Goal: Task Accomplishment & Management: Manage account settings

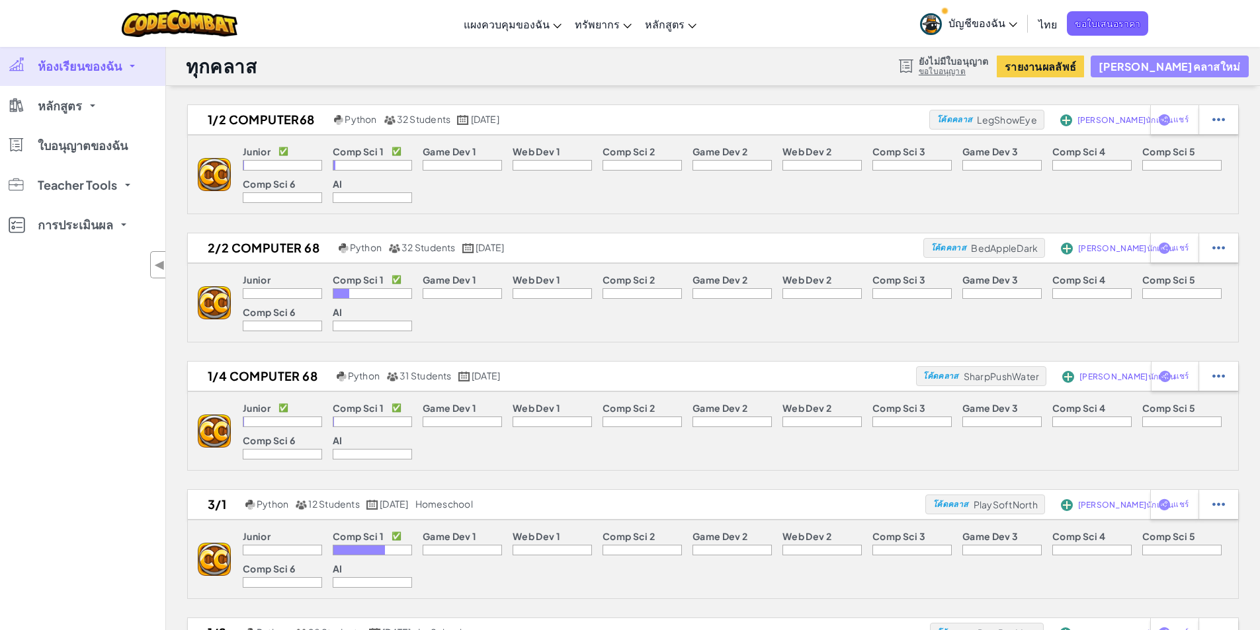
click at [1228, 63] on button "[PERSON_NAME]คลาสใหม่" at bounding box center [1169, 67] width 157 height 22
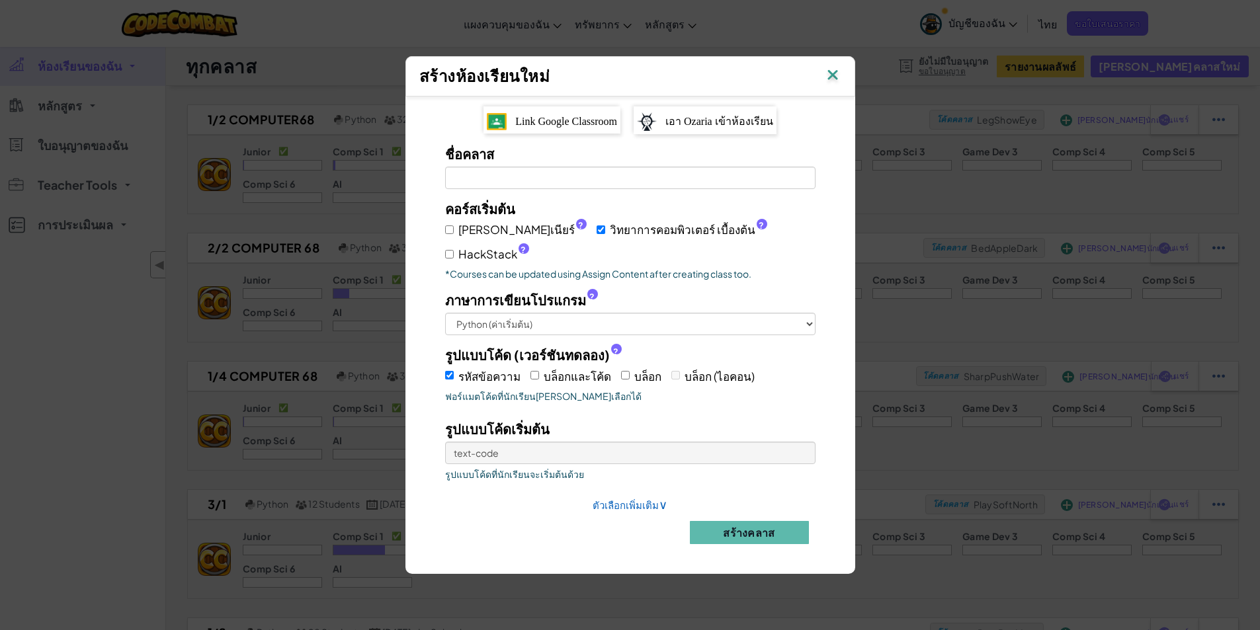
click at [595, 127] on span "Link Google Classroom" at bounding box center [566, 121] width 102 height 11
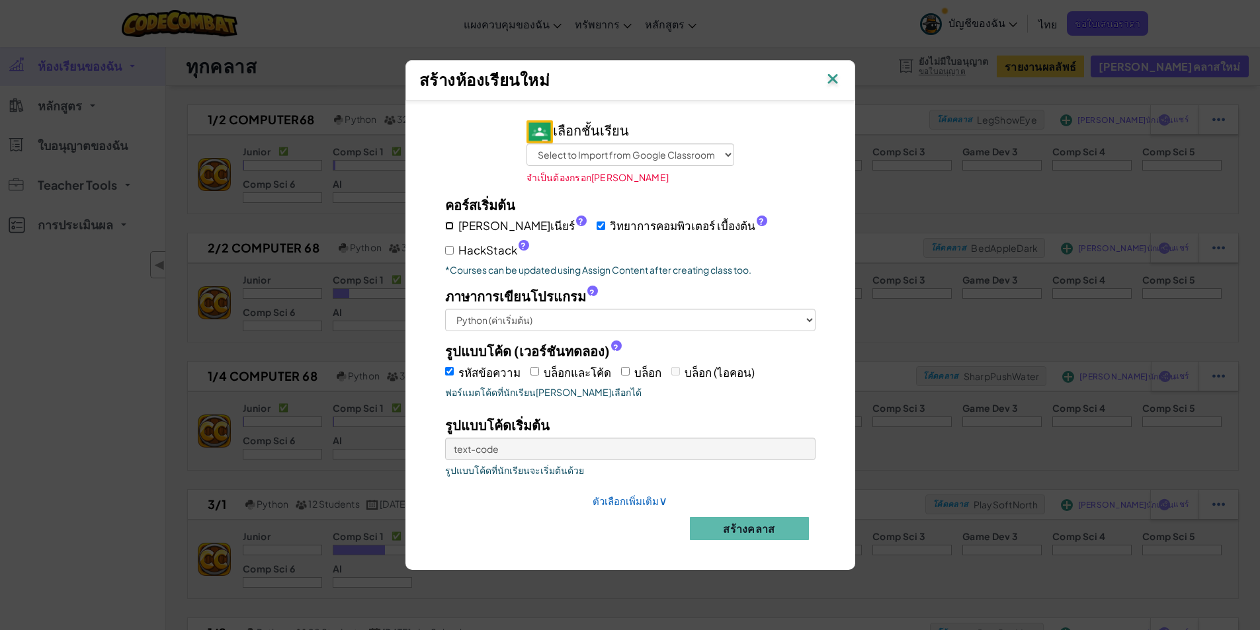
click at [450, 230] on input "จูเนียร์ ?" at bounding box center [449, 226] width 9 height 9
checkbox input "true"
click at [673, 164] on select "Select to Import from Google Classroom 1/1 Computer 68 1/2 Computer68 1/4 Compu…" at bounding box center [630, 155] width 208 height 22
select select "802722297874"
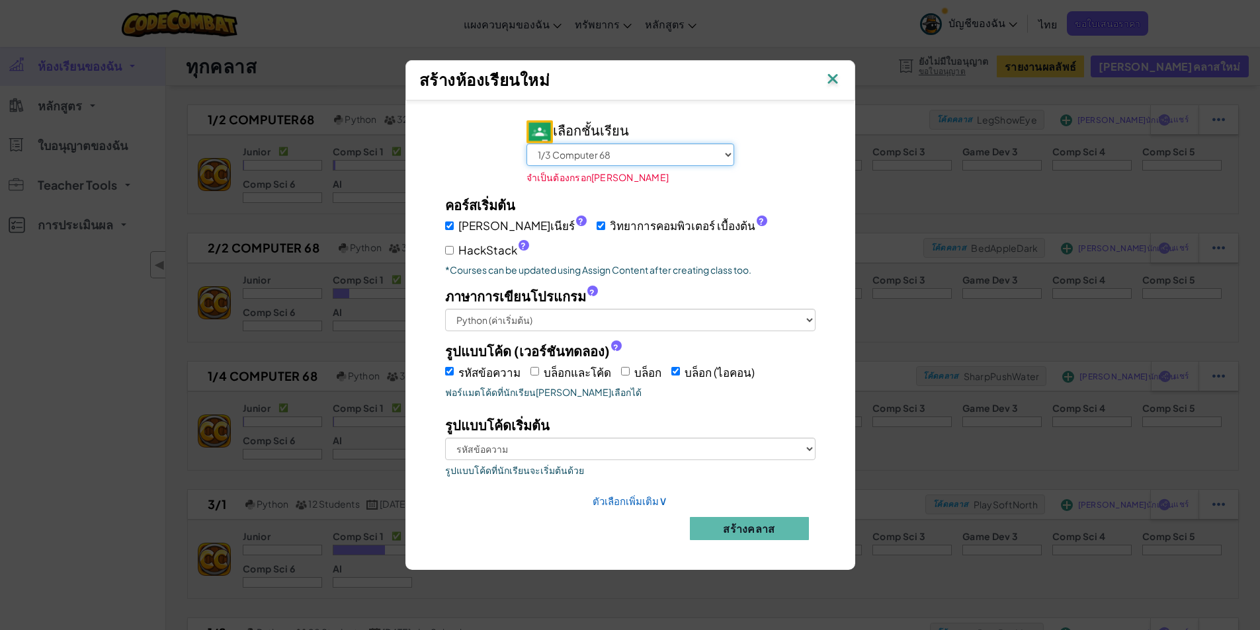
click at [526, 162] on select "Select to Import from Google Classroom 1/1 Computer 68 1/2 Computer68 1/4 Compu…" at bounding box center [630, 155] width 208 height 22
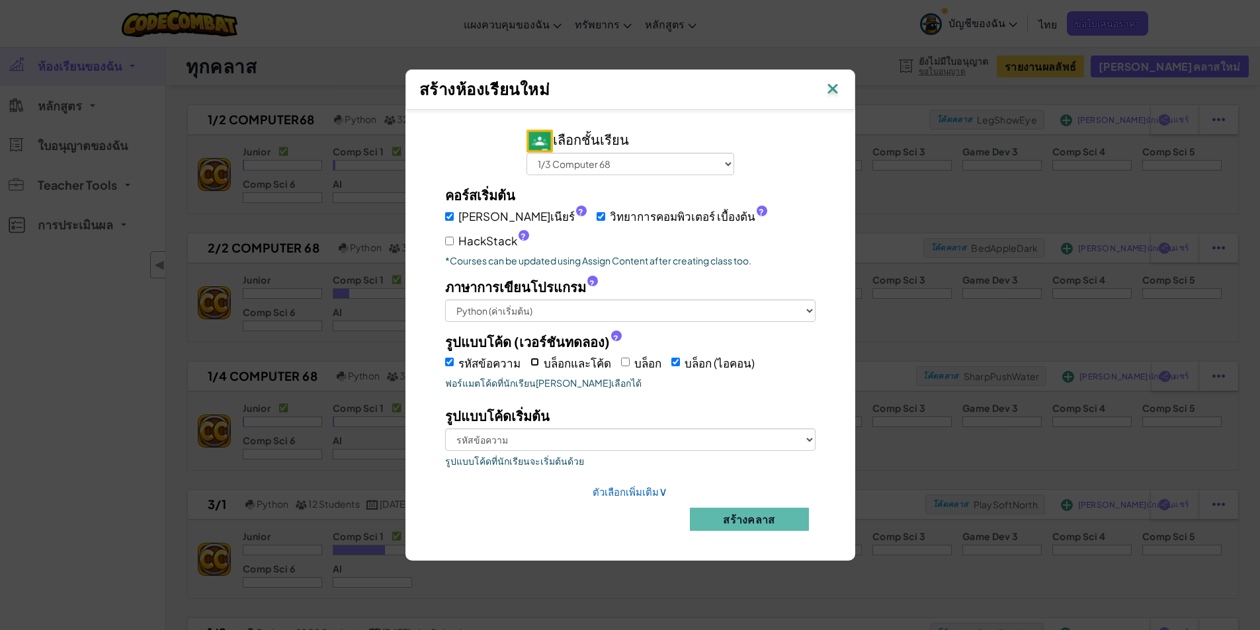
click at [534, 358] on input "บล็อกและโค้ด" at bounding box center [534, 362] width 9 height 9
checkbox input "true"
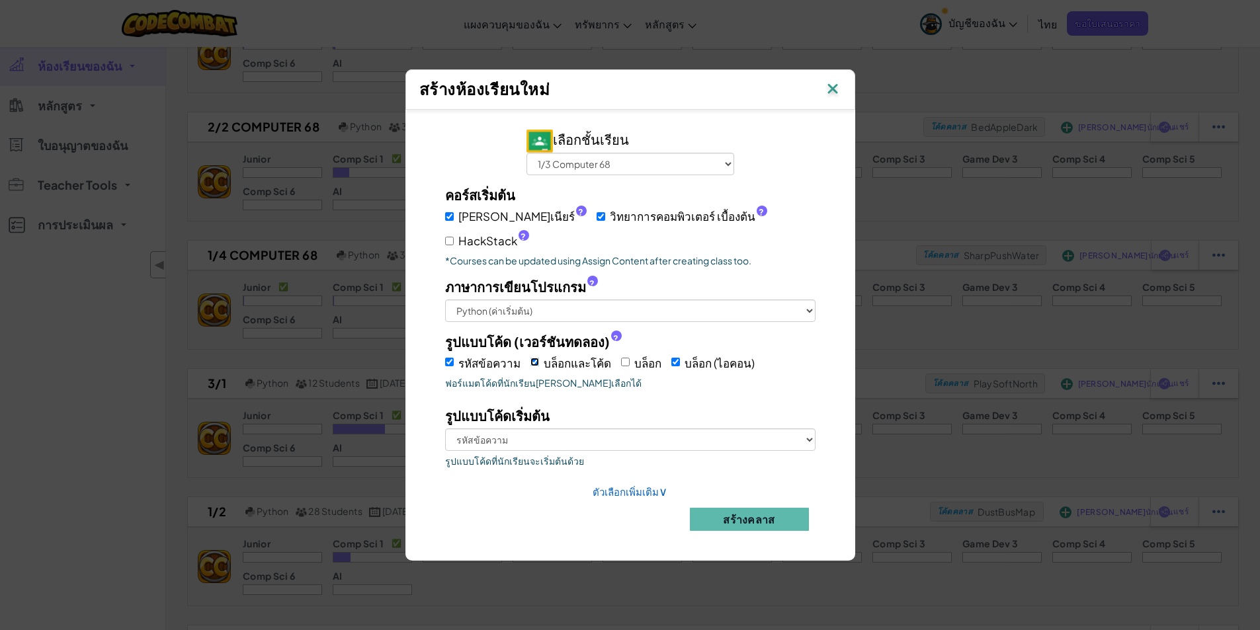
scroll to position [132, 0]
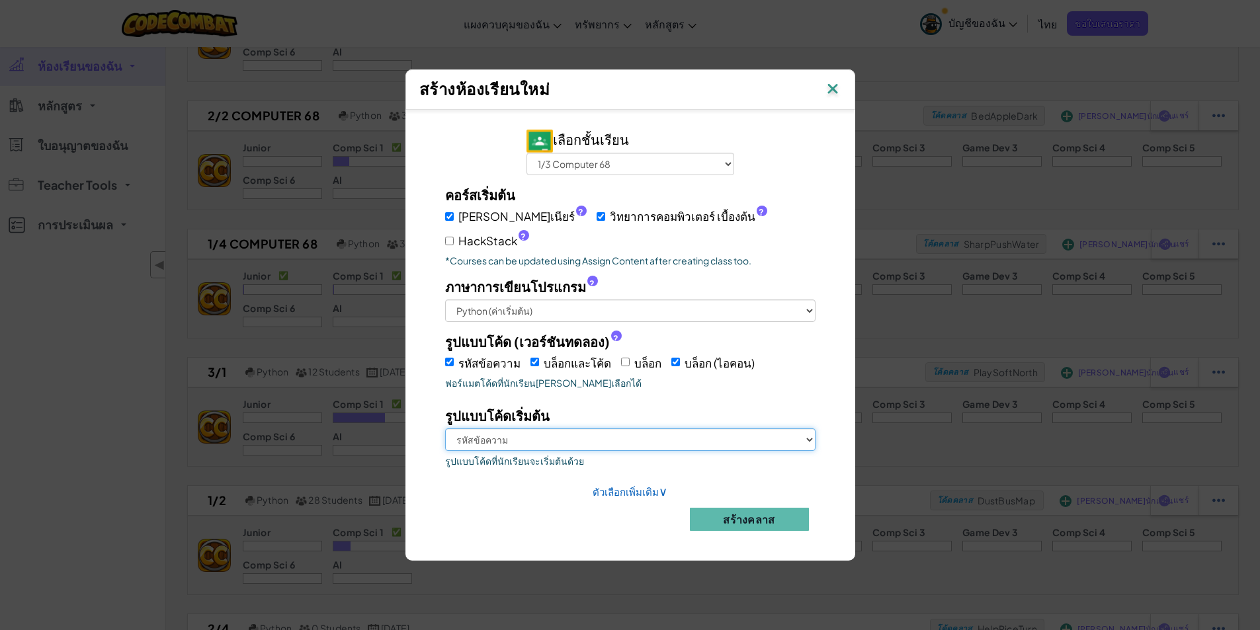
click at [652, 429] on select "รหัสข้อความ บล็อกและโค้ด บล็อก (ไอคอน)" at bounding box center [630, 440] width 370 height 22
select select "blocks-and-code"
click at [445, 429] on select "รหัสข้อความ บล็อกและโค้ด บล็อก (ไอคอน)" at bounding box center [630, 440] width 370 height 22
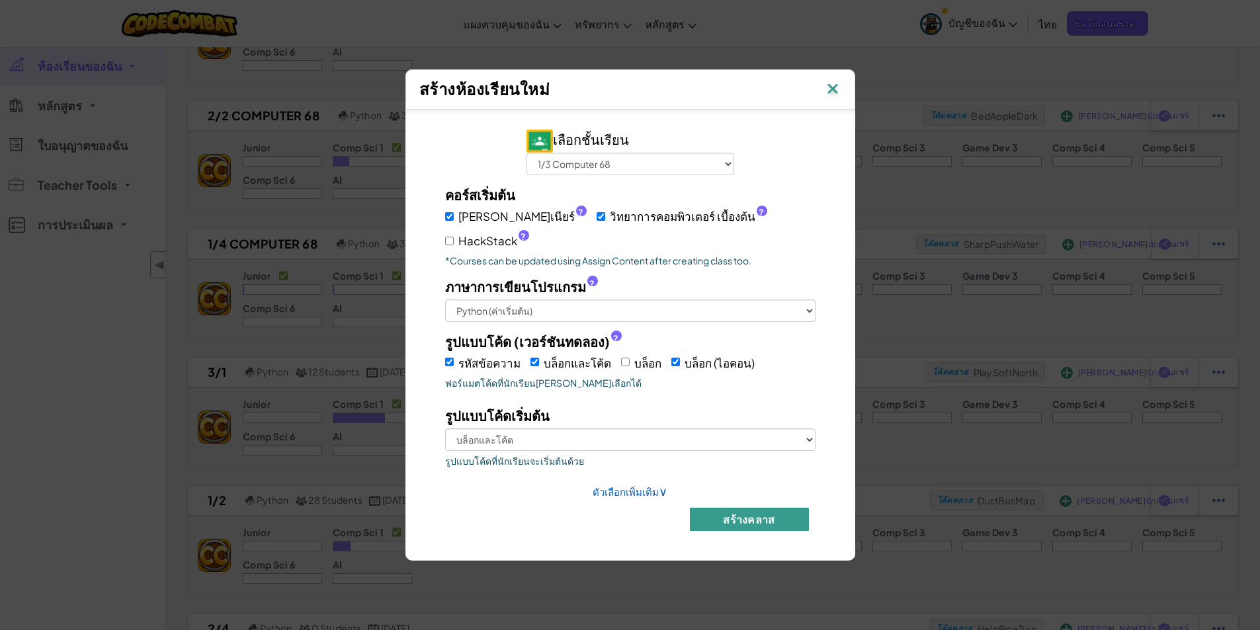
click at [766, 509] on button "สร้างคลาส" at bounding box center [749, 519] width 119 height 23
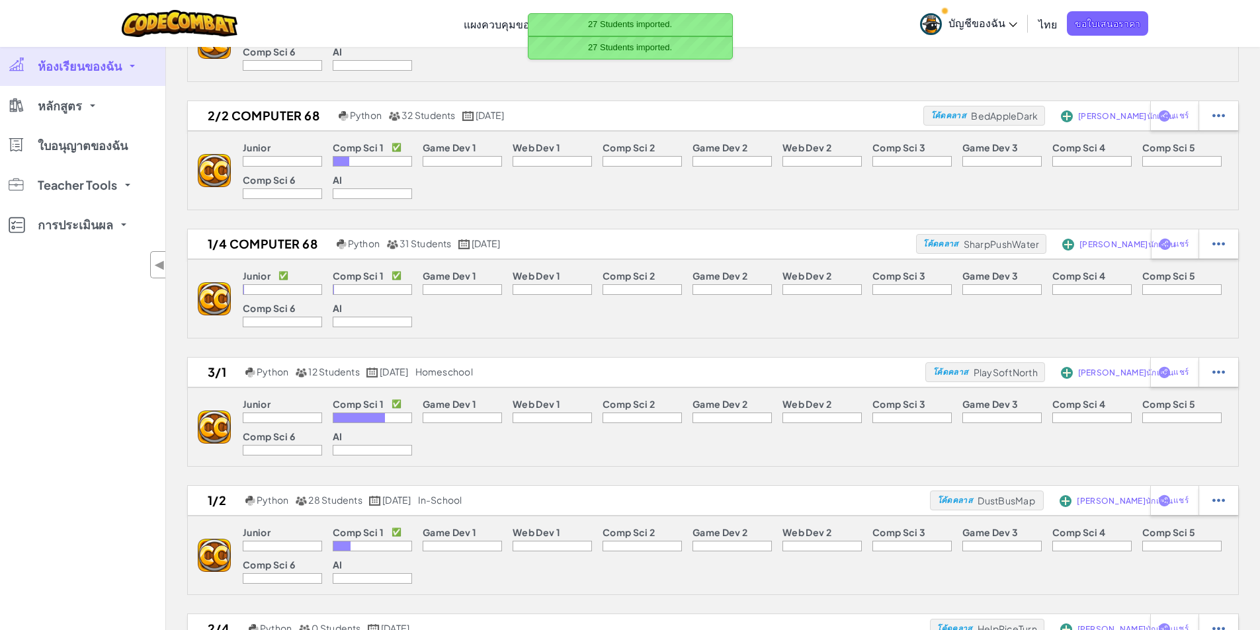
scroll to position [0, 0]
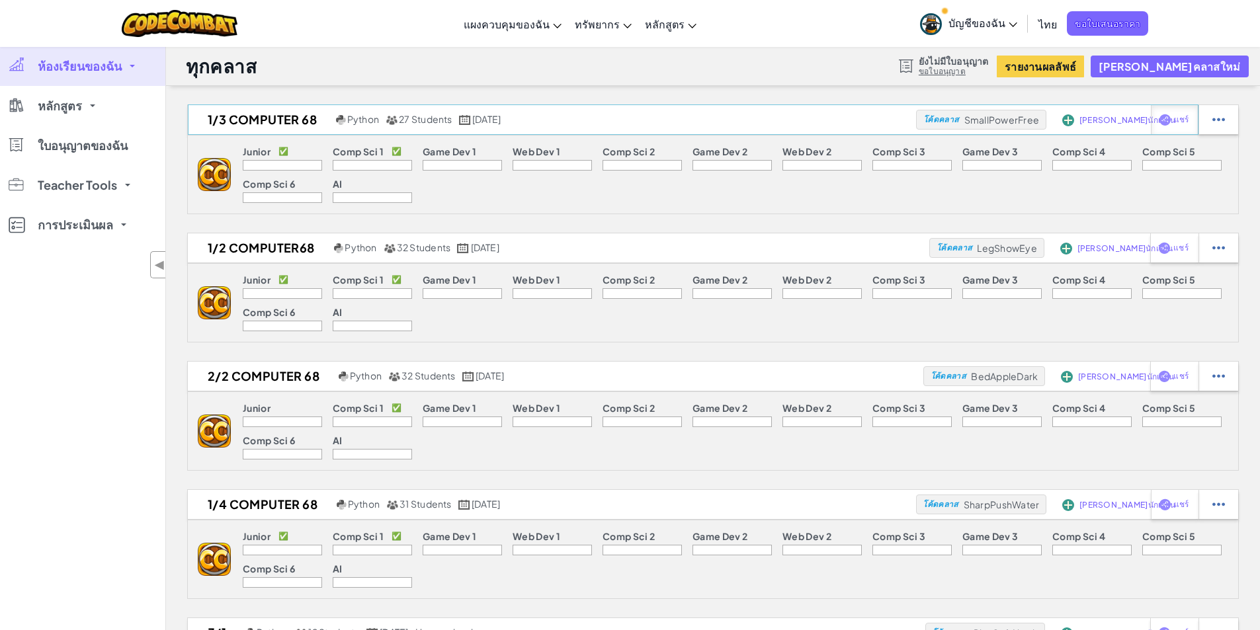
click at [1183, 119] on span "แชร์" at bounding box center [1181, 120] width 15 height 8
select select "write"
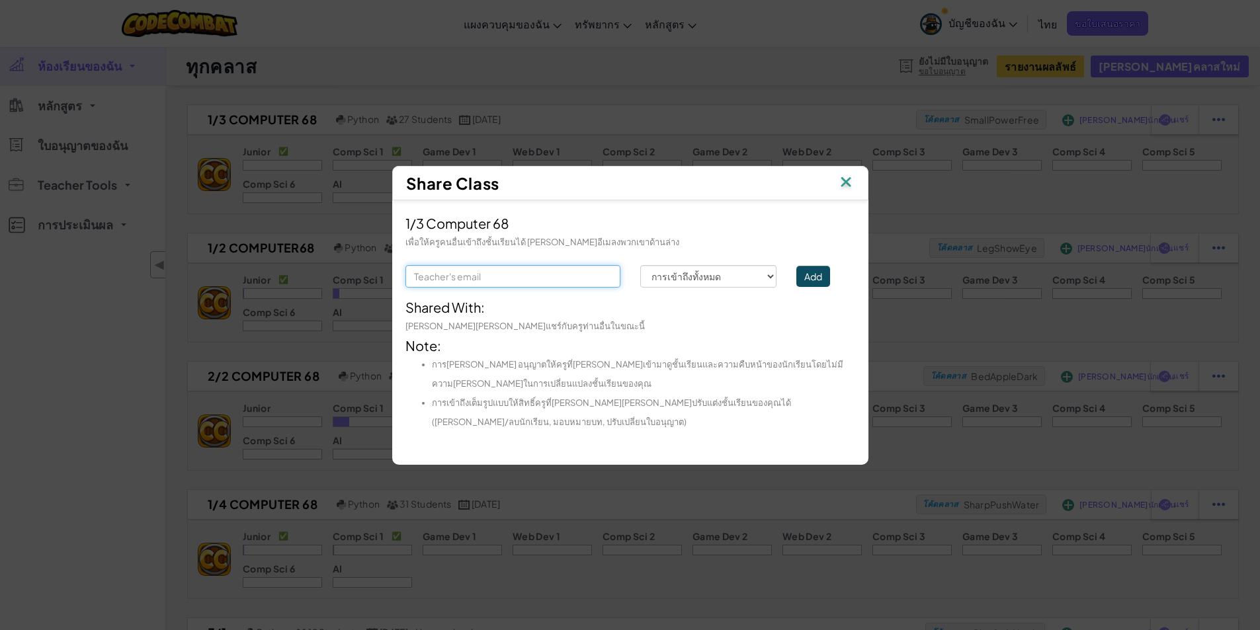
click at [614, 274] on input "text" at bounding box center [512, 276] width 215 height 22
click at [591, 326] on div "[PERSON_NAME][PERSON_NAME]แชร์กับครูท่านอื่นในขณะนี้" at bounding box center [630, 326] width 450 height 19
click at [850, 194] on div "Share Class" at bounding box center [630, 183] width 476 height 34
click at [849, 183] on img at bounding box center [845, 183] width 17 height 20
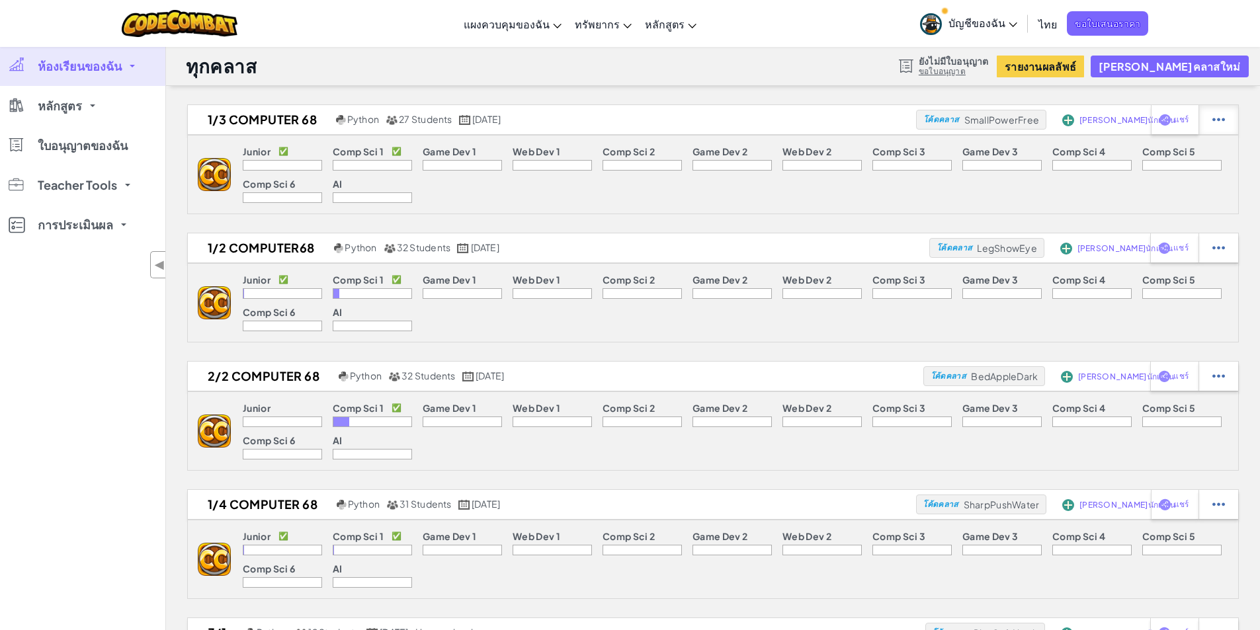
click at [1212, 122] on div at bounding box center [1218, 119] width 40 height 29
select select "blocks-and-code"
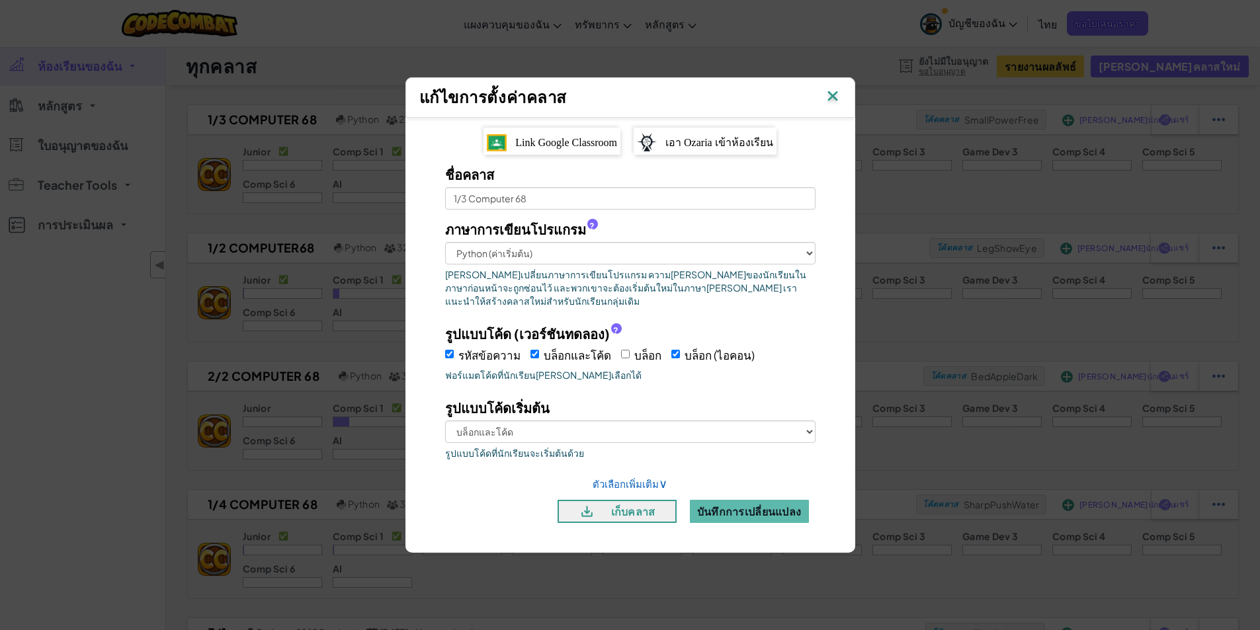
click at [833, 99] on img at bounding box center [832, 97] width 17 height 20
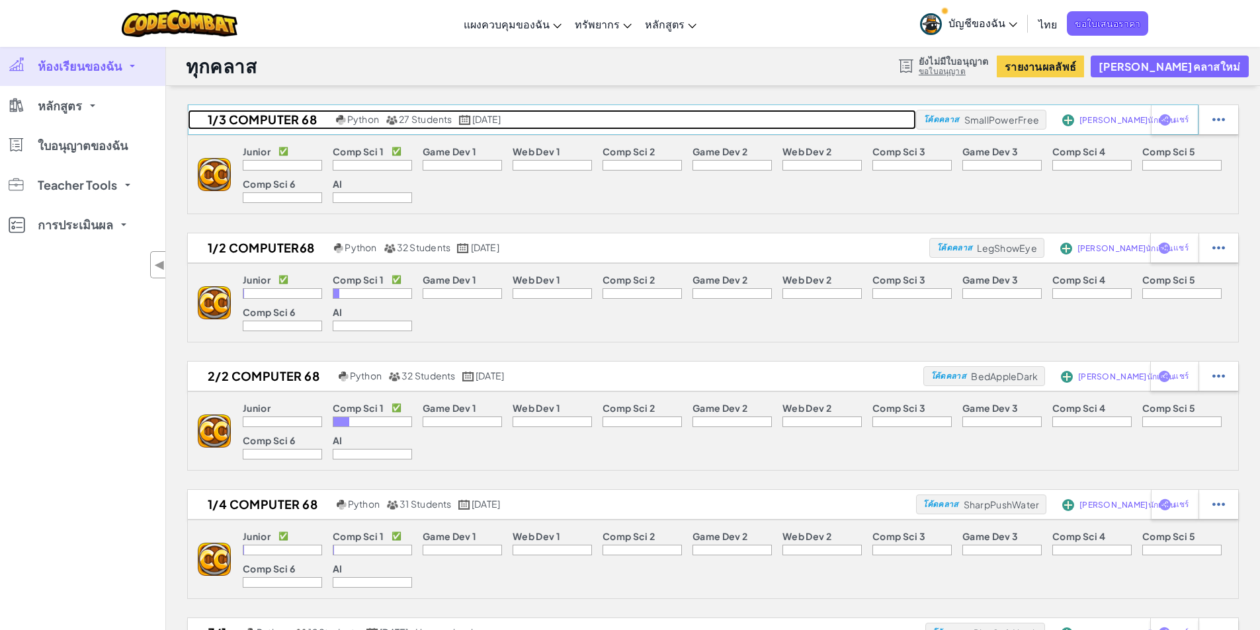
click at [417, 122] on span "27 Students" at bounding box center [426, 119] width 54 height 12
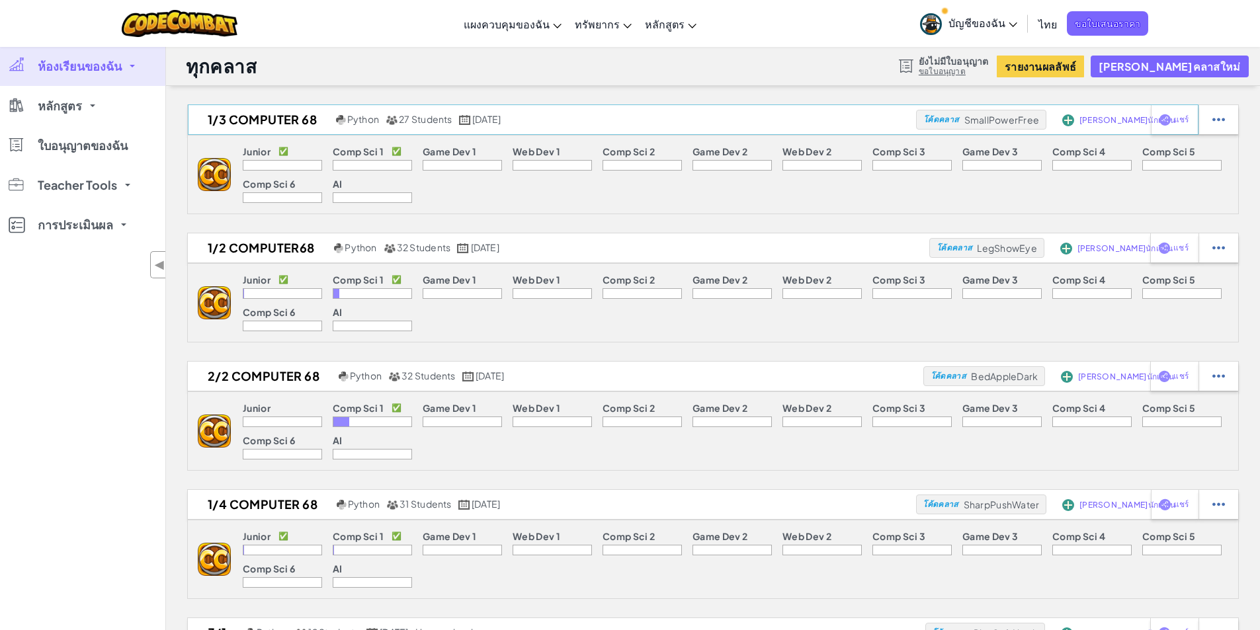
select select "Progress (High to Low)"
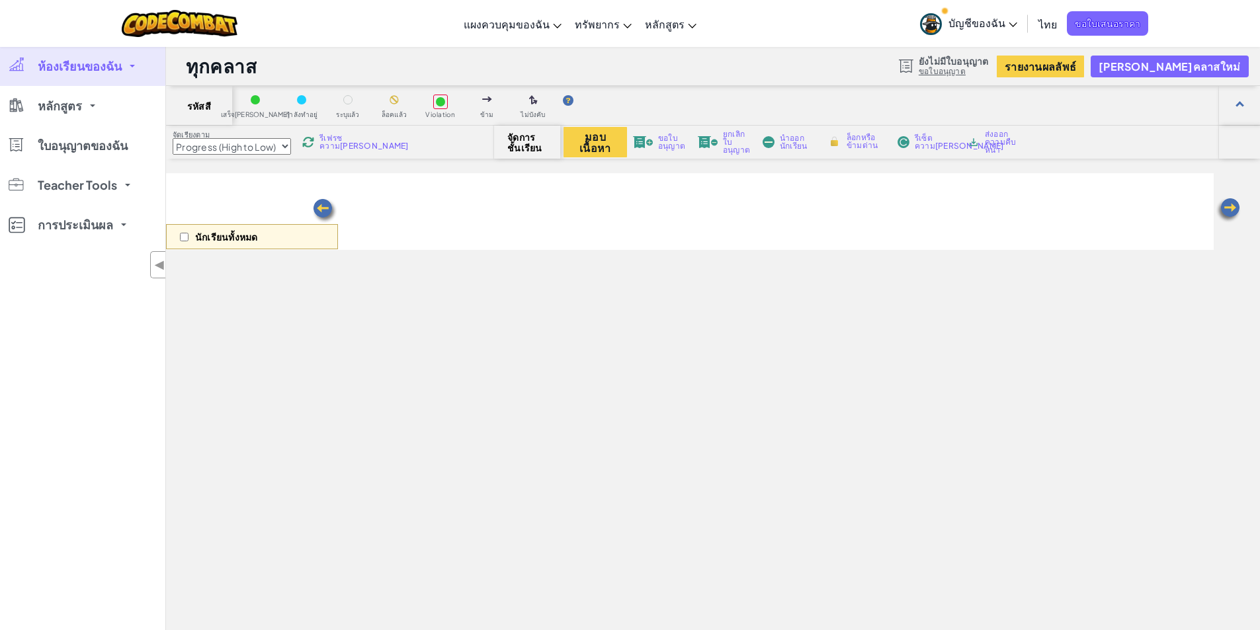
select select "560f1a9f22961295f9427742"
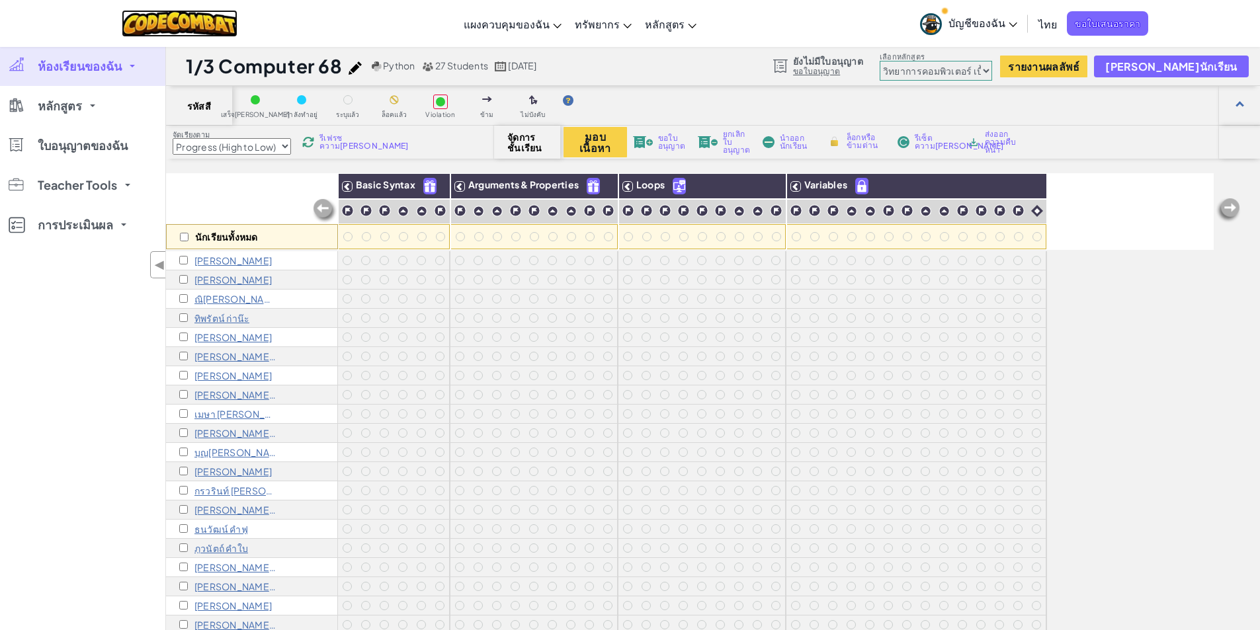
click at [186, 26] on img at bounding box center [180, 23] width 116 height 27
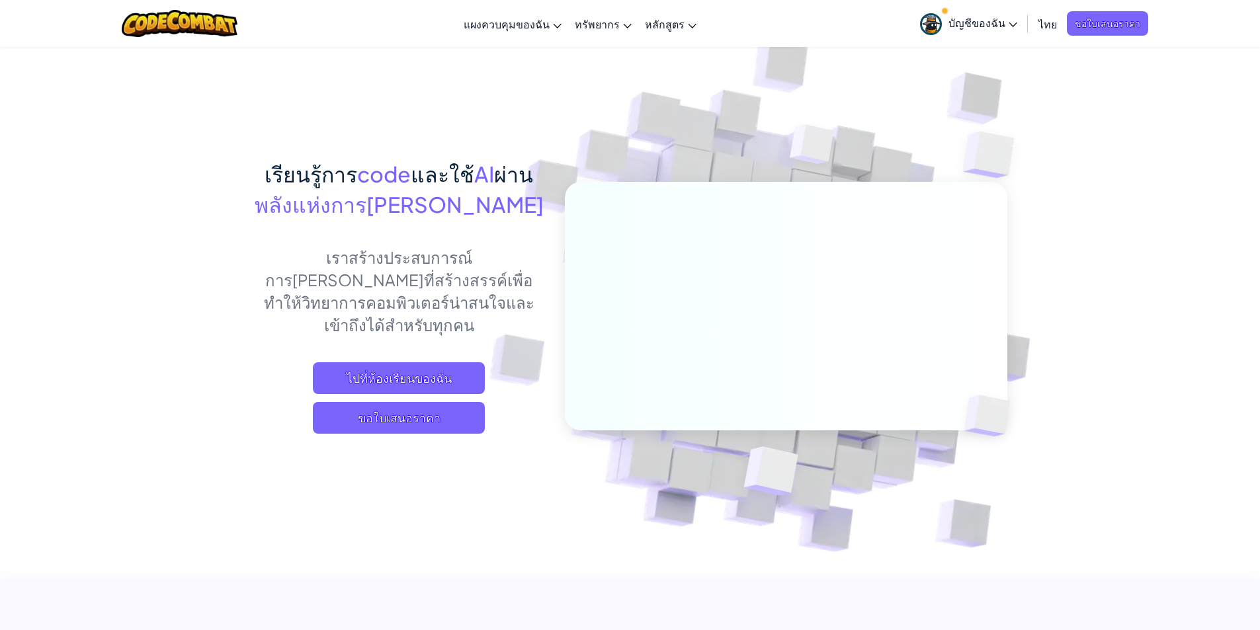
click at [993, 26] on span "บัญชีของฉัน" at bounding box center [982, 23] width 69 height 14
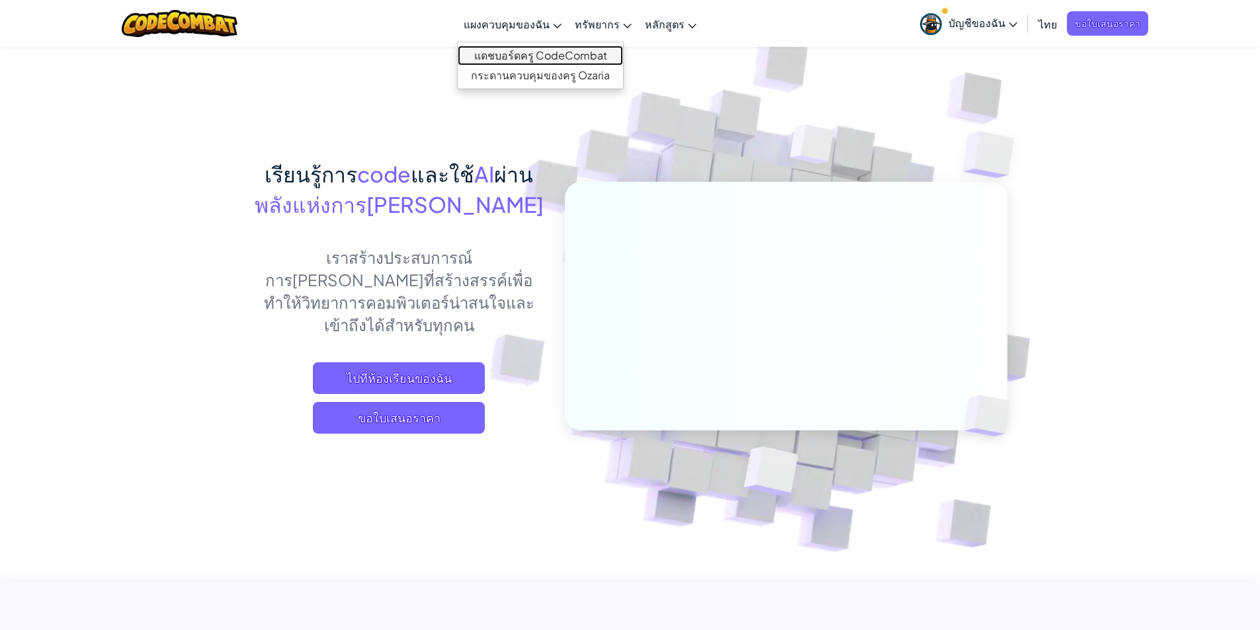
click at [510, 54] on link "แดชบอร์ดครู CodeCombat" at bounding box center [540, 56] width 165 height 20
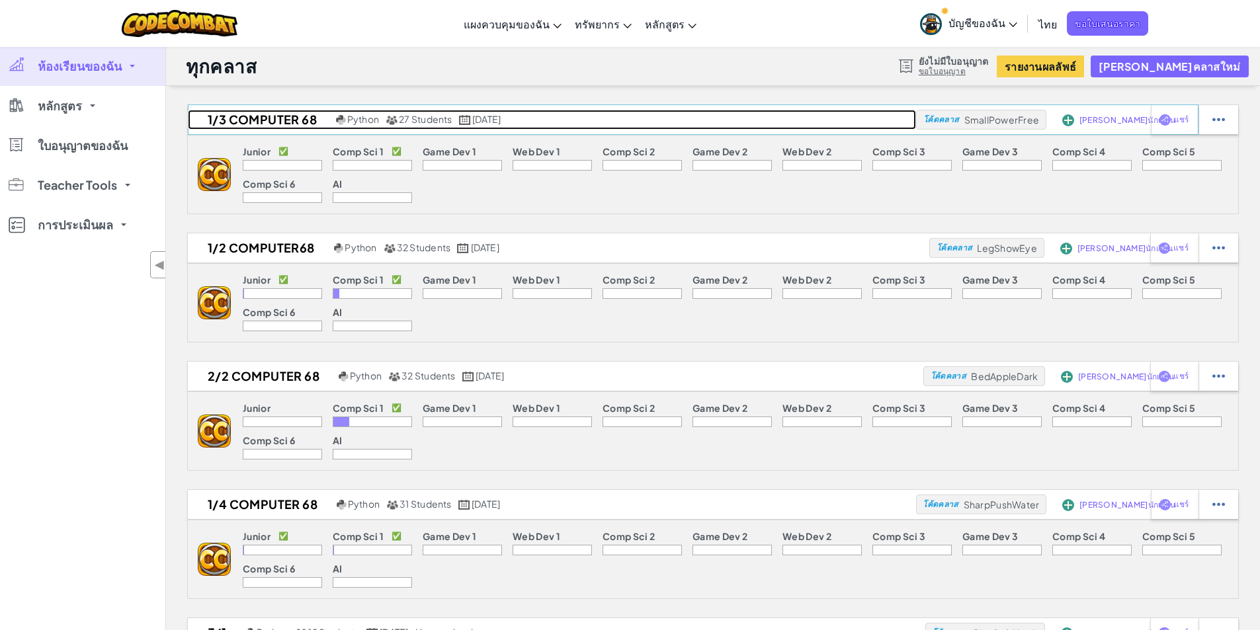
click at [432, 120] on span "27 Students" at bounding box center [426, 119] width 54 height 12
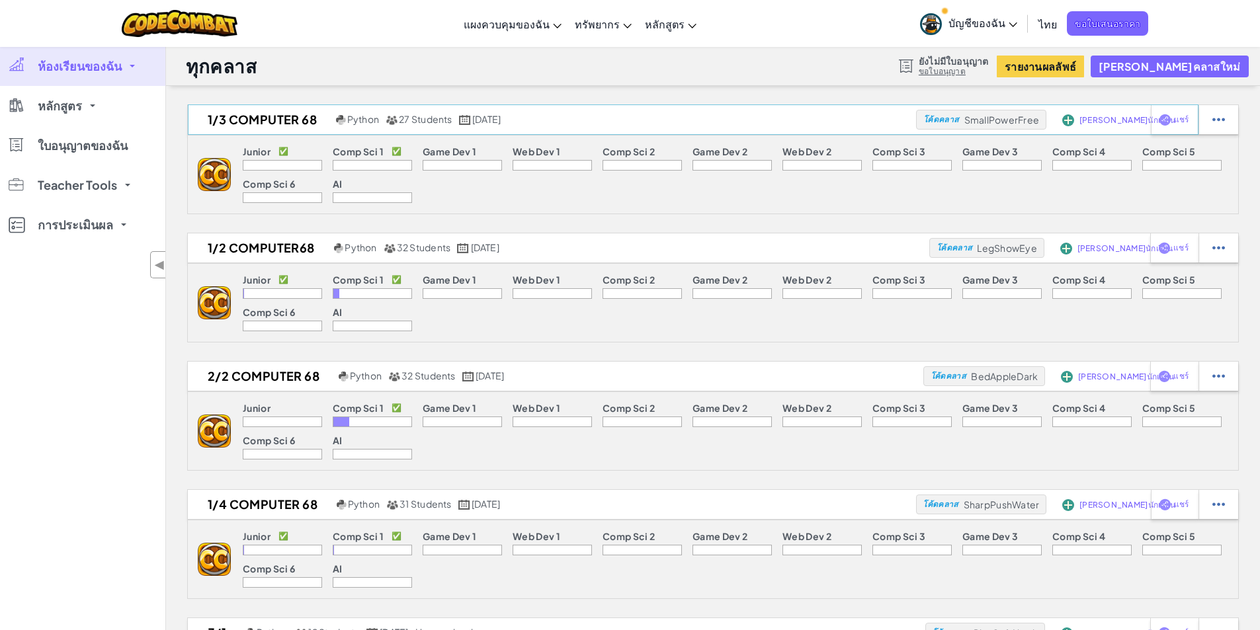
select select "560f1a9f22961295f9427742"
select select "Progress (High to Low)"
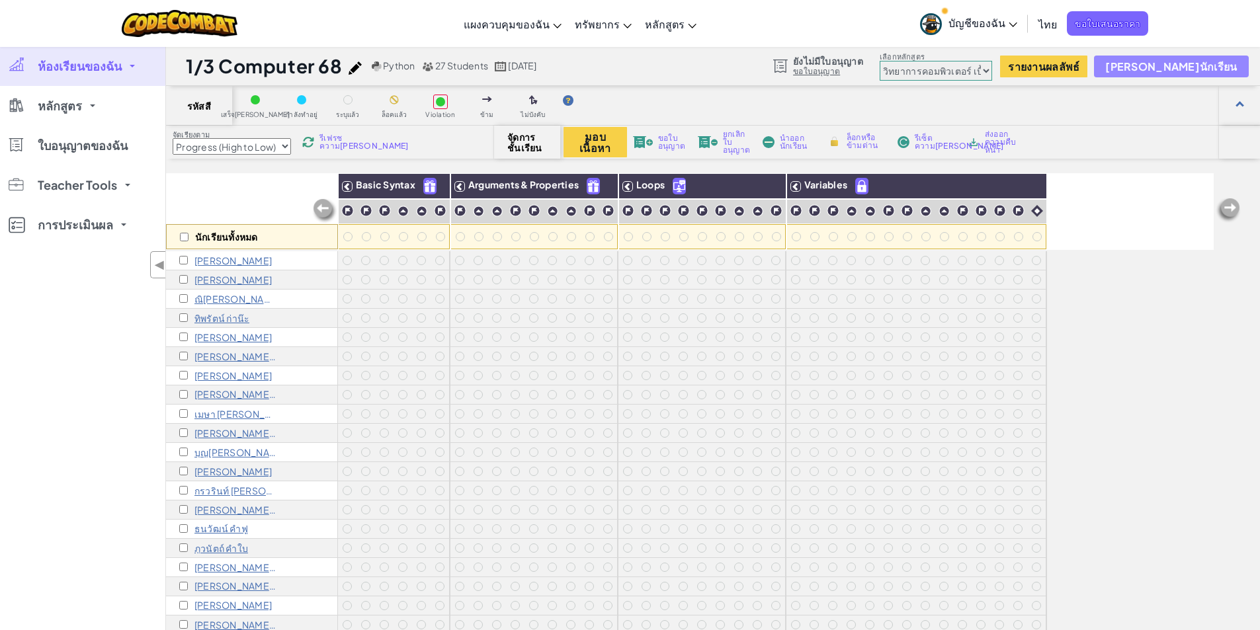
click at [1216, 73] on button "[PERSON_NAME]นักเรียน" at bounding box center [1171, 67] width 154 height 22
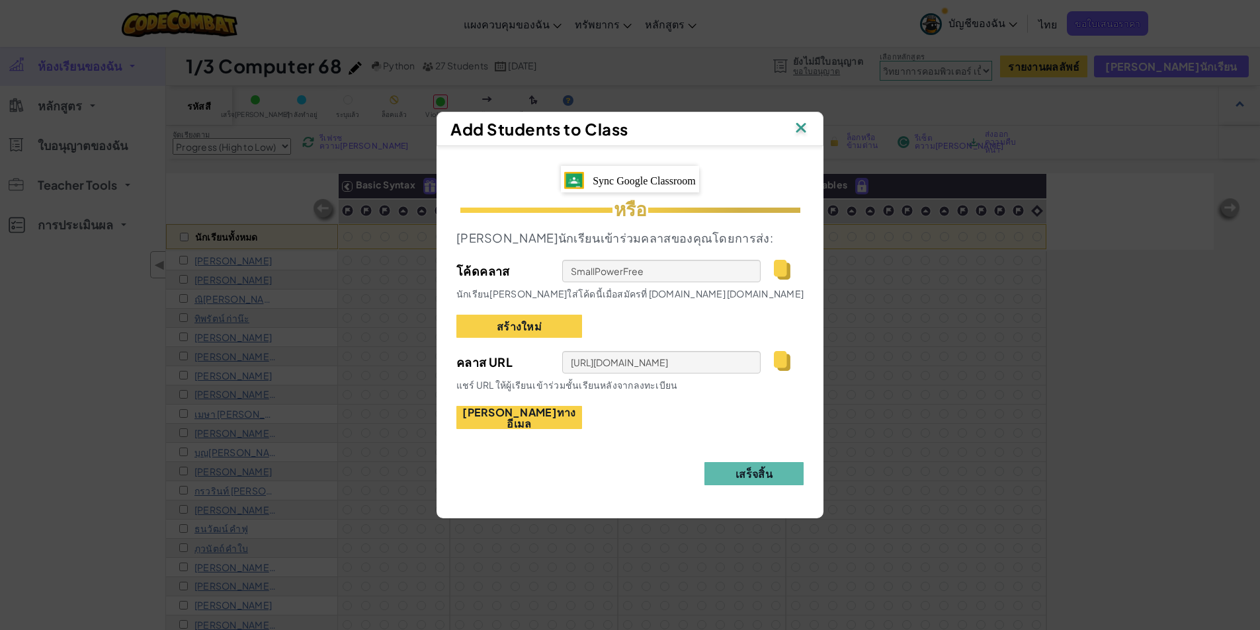
click at [776, 364] on img at bounding box center [782, 361] width 17 height 20
click at [741, 486] on div "Sync Google Classroom หรือ [PERSON_NAME]นักเรียนเข้าร่วมคลาสของคุณโดยการส่ง: โค…" at bounding box center [629, 326] width 387 height 360
click at [537, 419] on button "[PERSON_NAME]ทางอีเมล" at bounding box center [519, 417] width 126 height 23
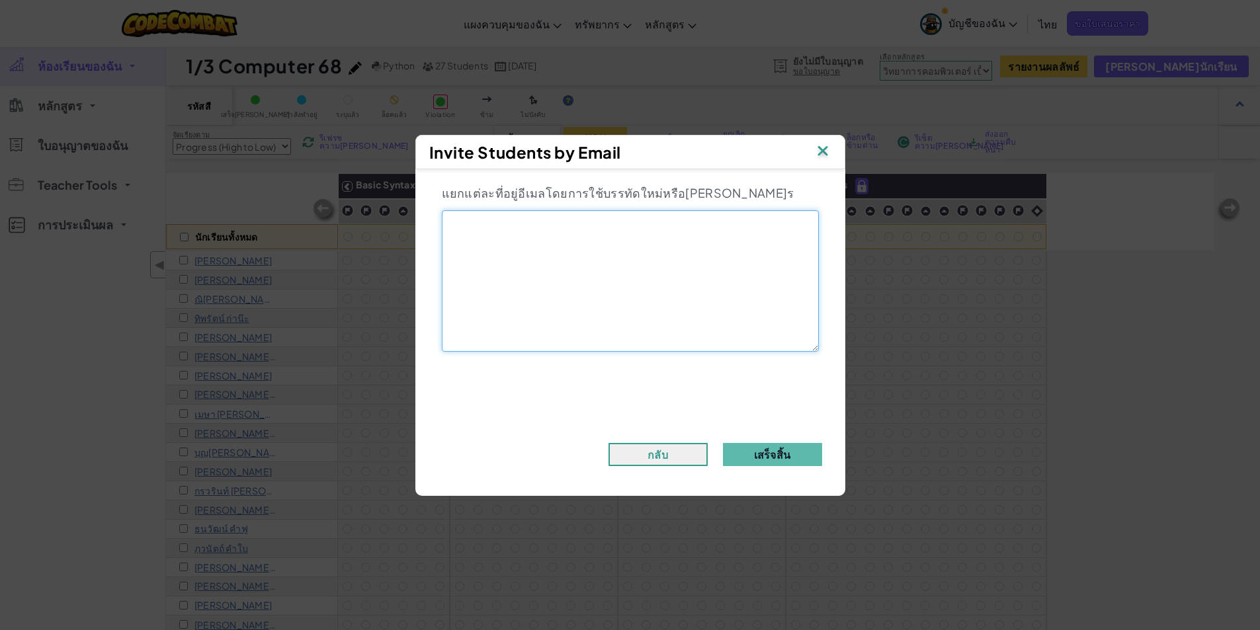
click at [549, 220] on textarea at bounding box center [630, 281] width 377 height 142
type textarea "[EMAIL_ADDRESS][DOMAIN_NAME],[EMAIL_ADDRESS][DOMAIN_NAME]"
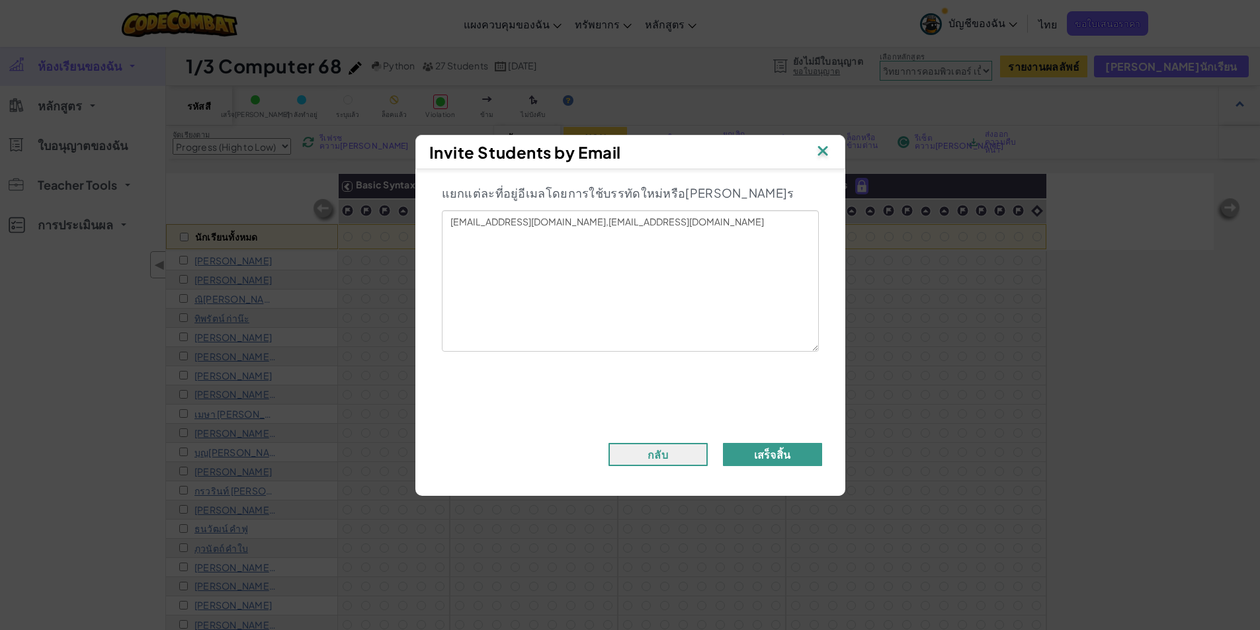
click at [778, 451] on button "เสร็จสิ้น" at bounding box center [772, 454] width 99 height 23
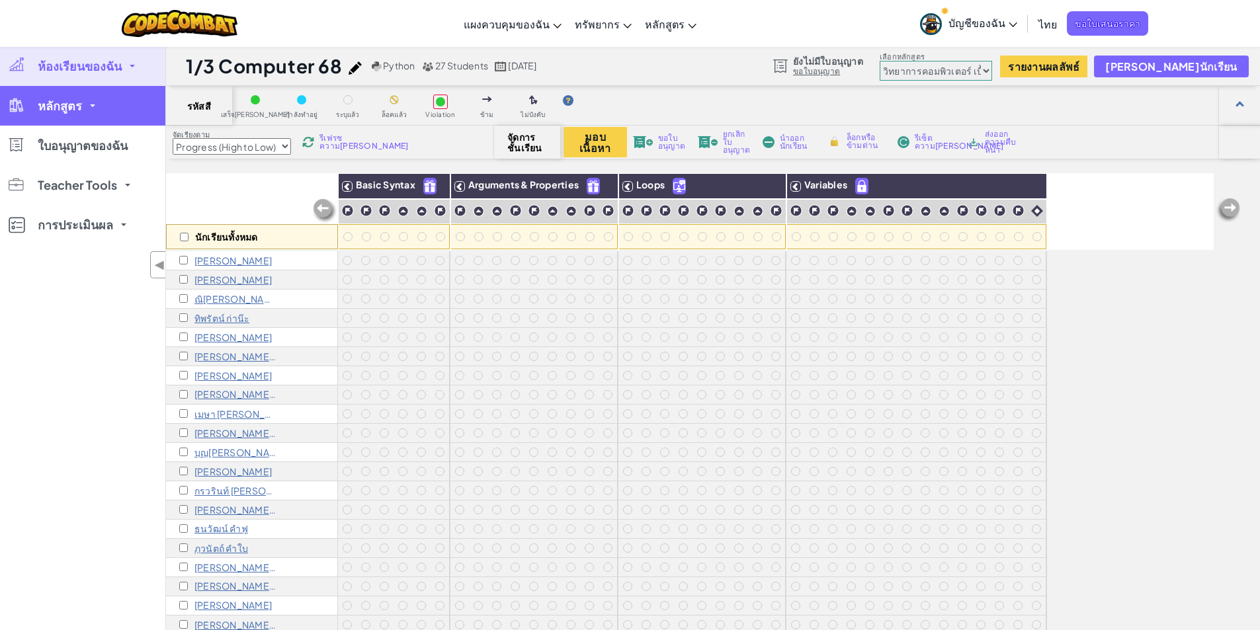
click at [65, 106] on span "หลักสูตร" at bounding box center [60, 106] width 44 height 12
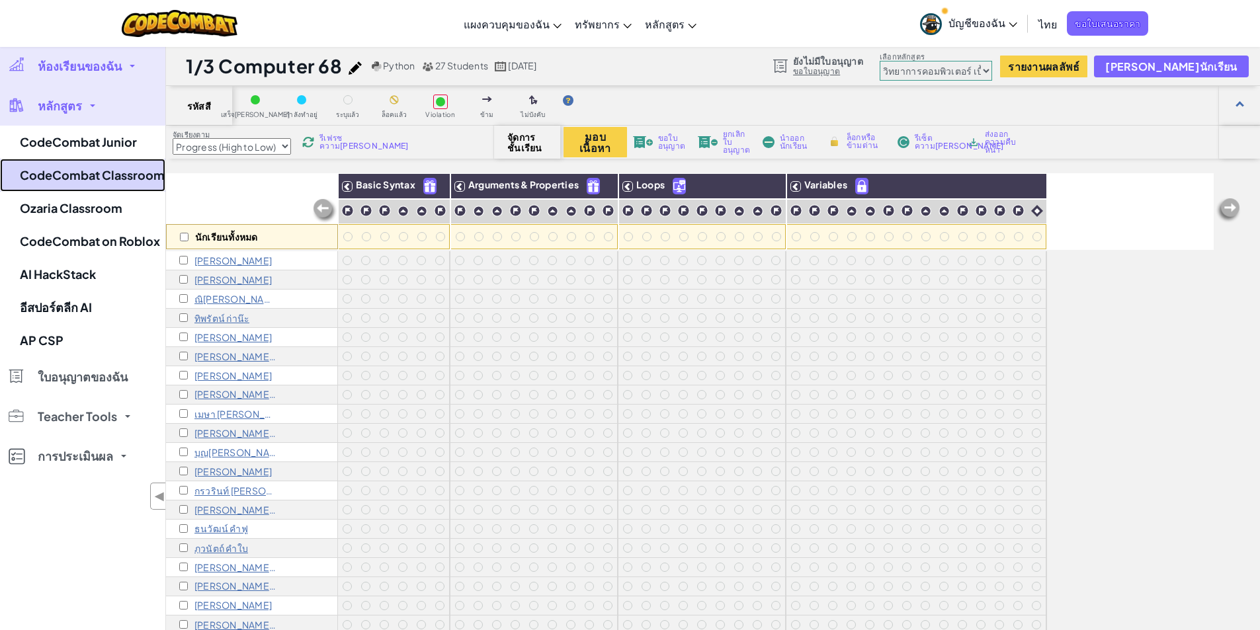
click at [68, 172] on link "CodeCombat Classroom" at bounding box center [82, 175] width 165 height 33
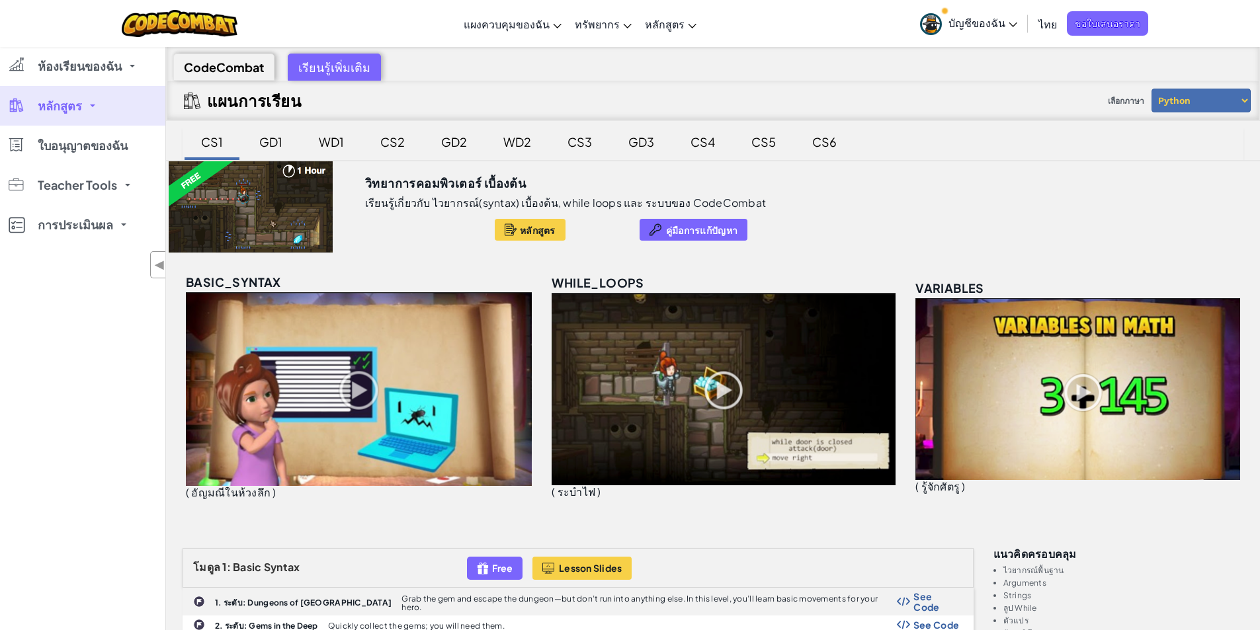
click at [215, 215] on div at bounding box center [250, 206] width 169 height 91
click at [524, 234] on span "หลักสูตร" at bounding box center [538, 230] width 36 height 11
click at [259, 202] on div at bounding box center [250, 206] width 169 height 91
click at [210, 195] on div at bounding box center [250, 206] width 169 height 91
click at [76, 64] on span "ห้องเรียนของฉัน" at bounding box center [80, 66] width 84 height 12
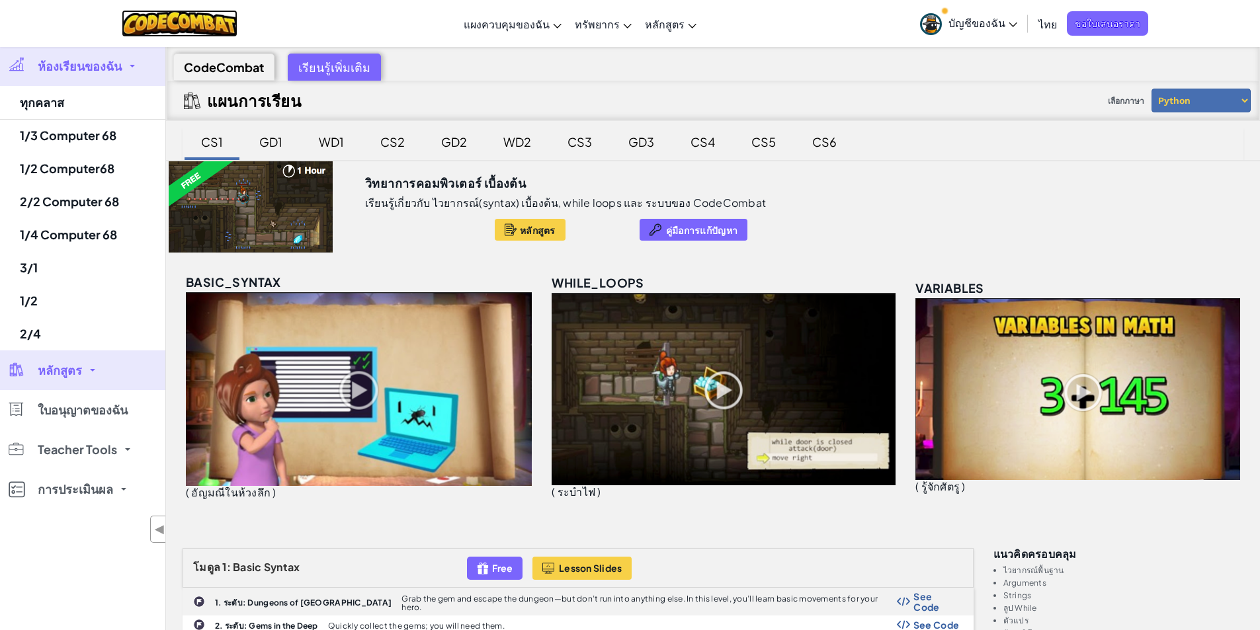
click at [179, 12] on img at bounding box center [180, 23] width 116 height 27
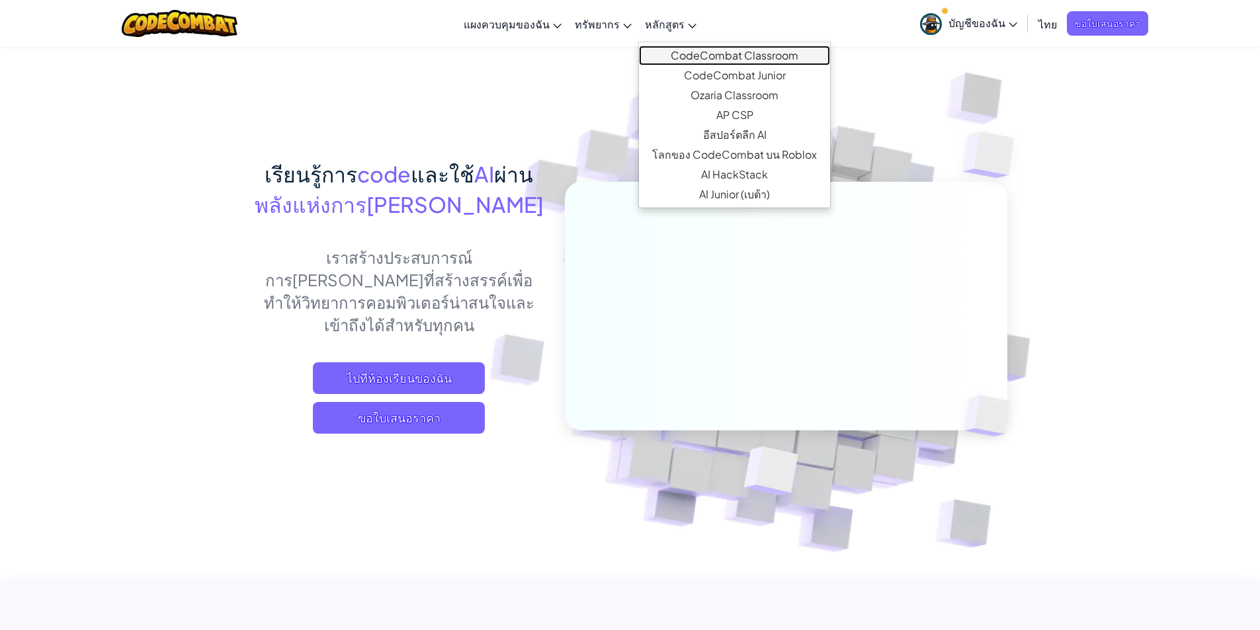
click at [706, 55] on link "CodeCombat Classroom" at bounding box center [734, 56] width 191 height 20
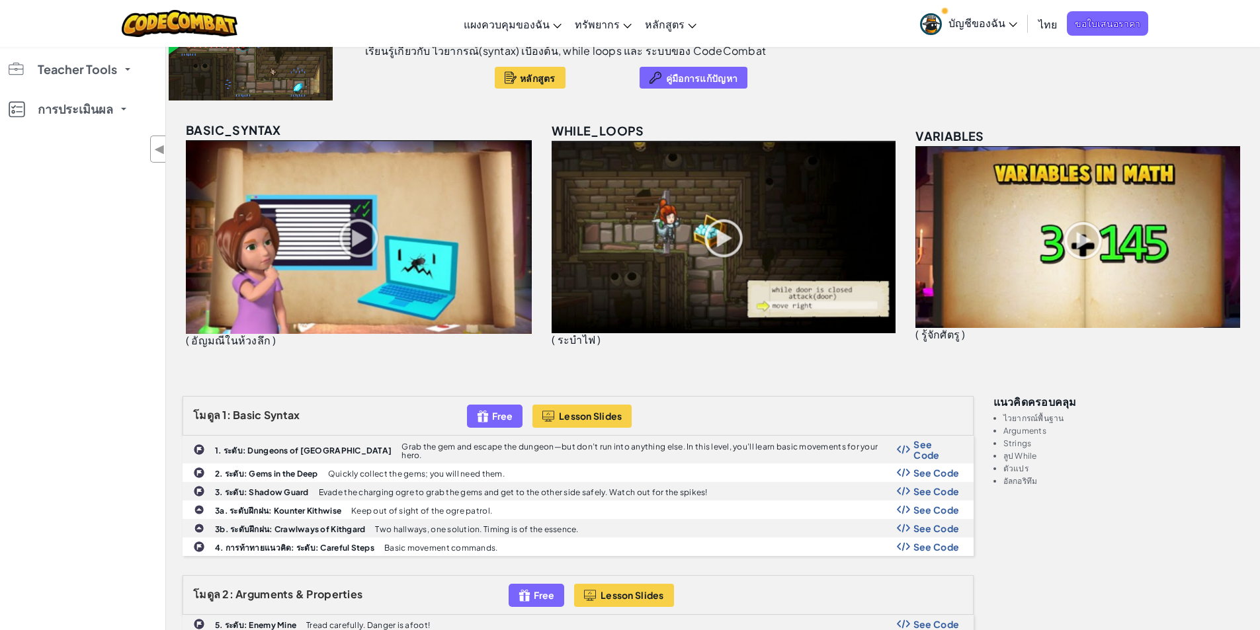
scroll to position [132, 0]
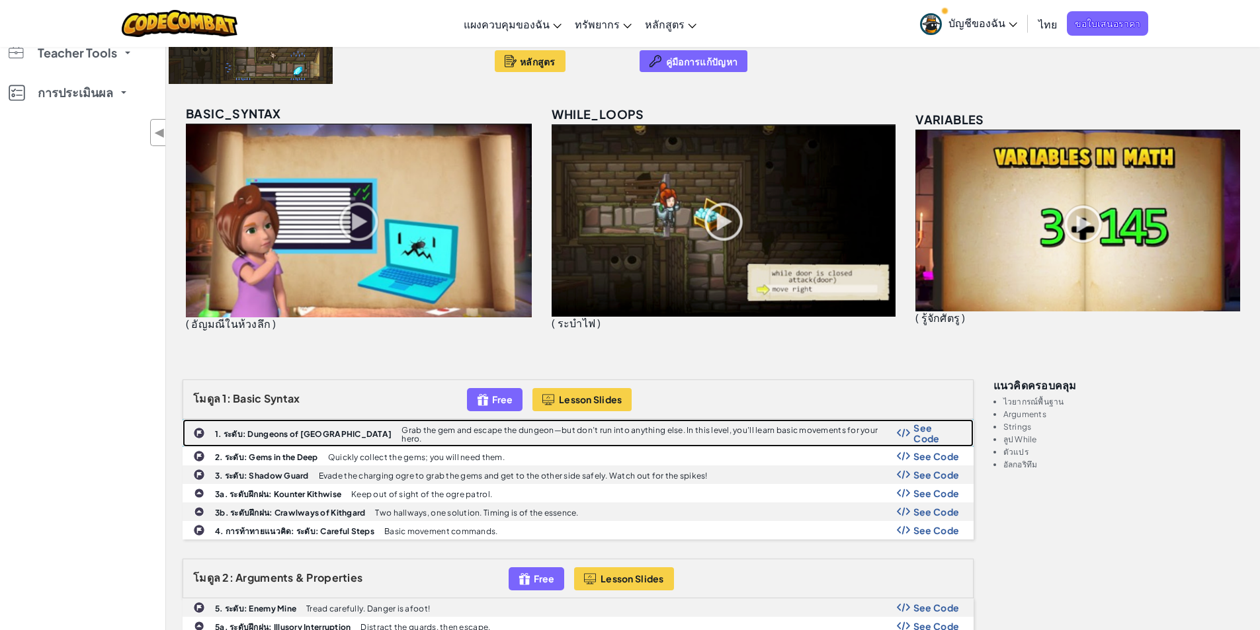
click at [306, 433] on b "1. ระดับ: Dungeons of [GEOGRAPHIC_DATA]" at bounding box center [303, 434] width 177 height 10
